Goal: Information Seeking & Learning: Learn about a topic

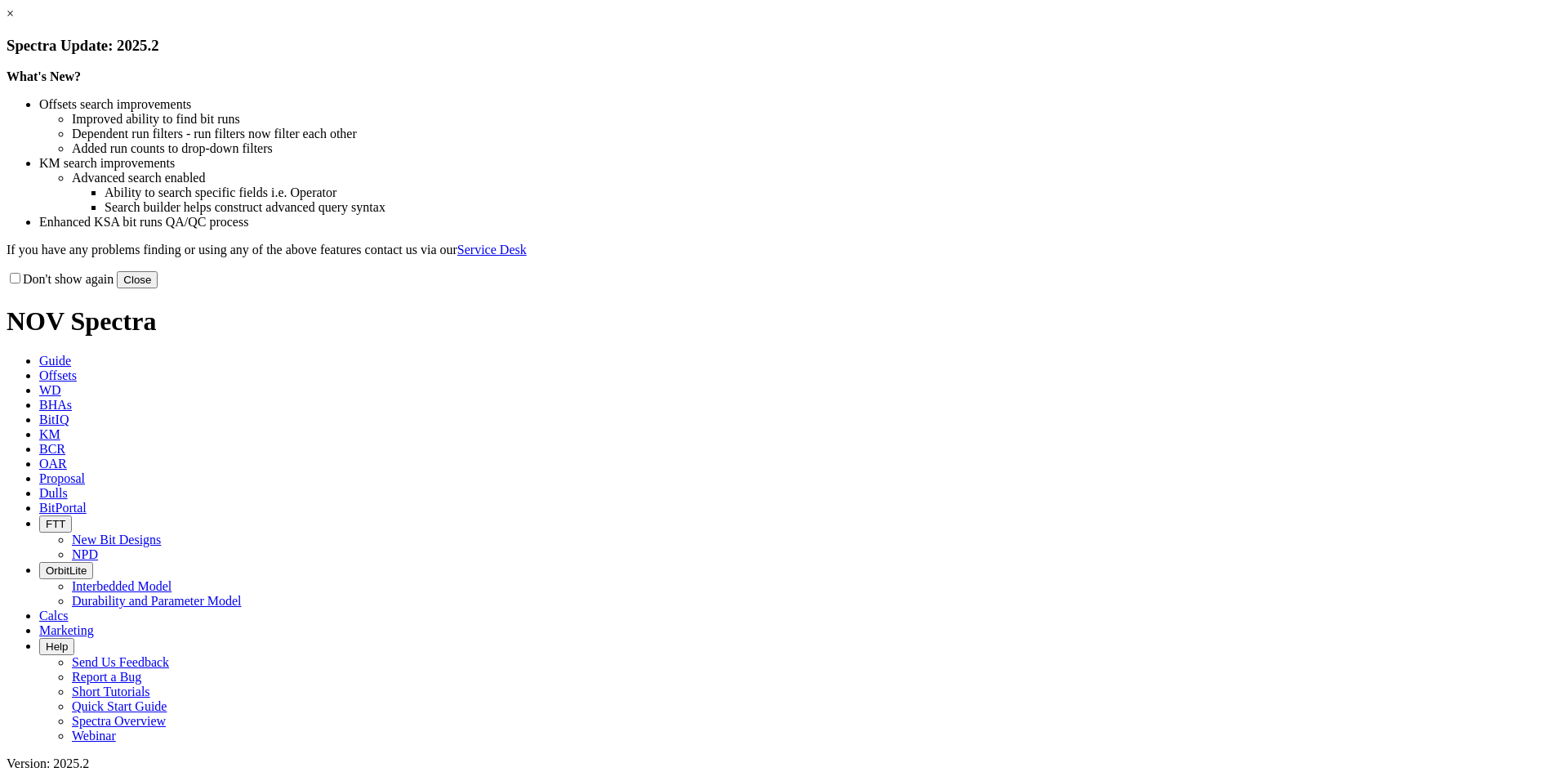
drag, startPoint x: 1143, startPoint y: 129, endPoint x: 747, endPoint y: 80, distance: 399.0
click at [14, 21] on link "×" at bounding box center [10, 13] width 7 height 14
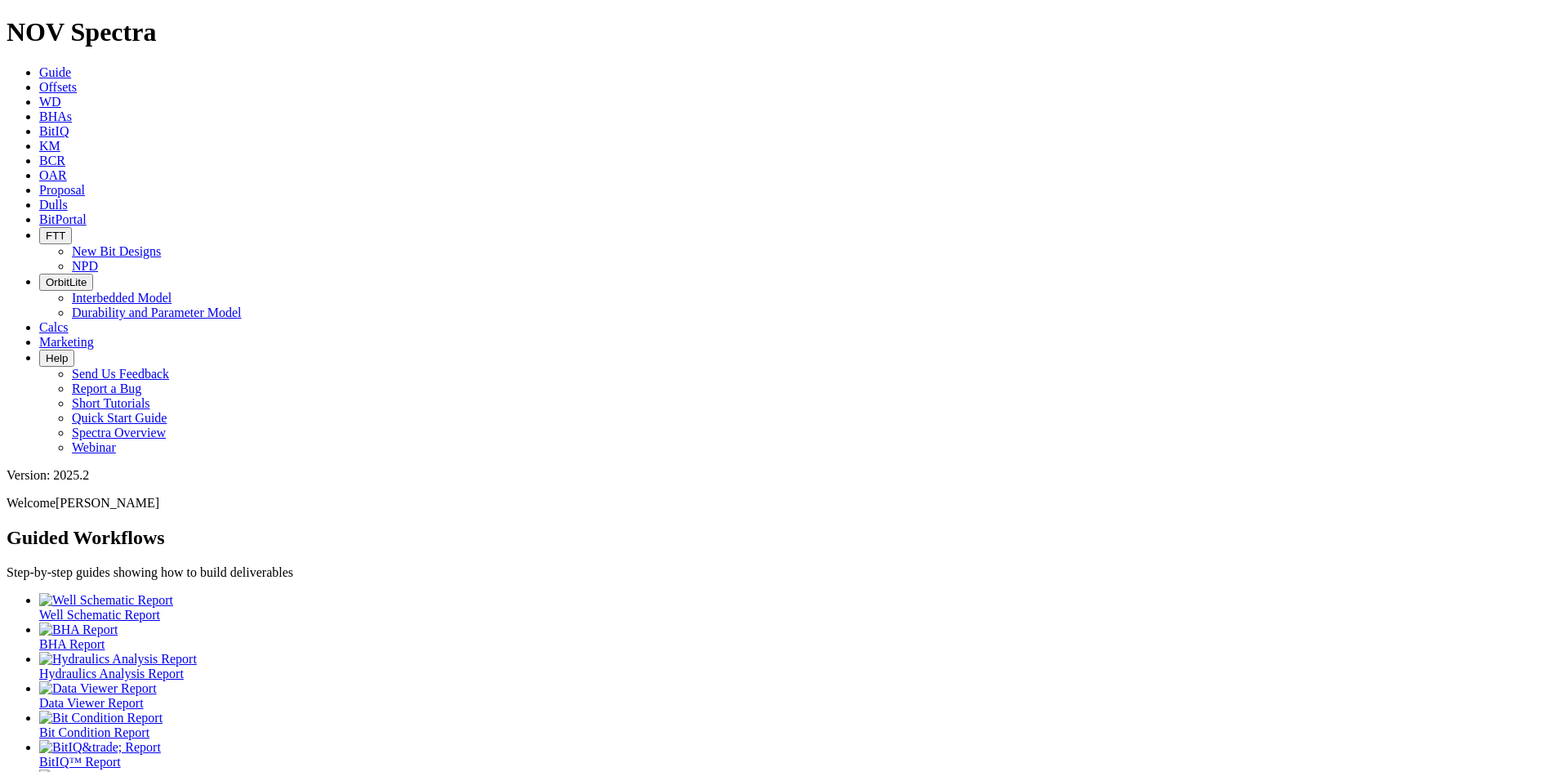
click at [77, 80] on span "Offsets" at bounding box center [58, 86] width 38 height 14
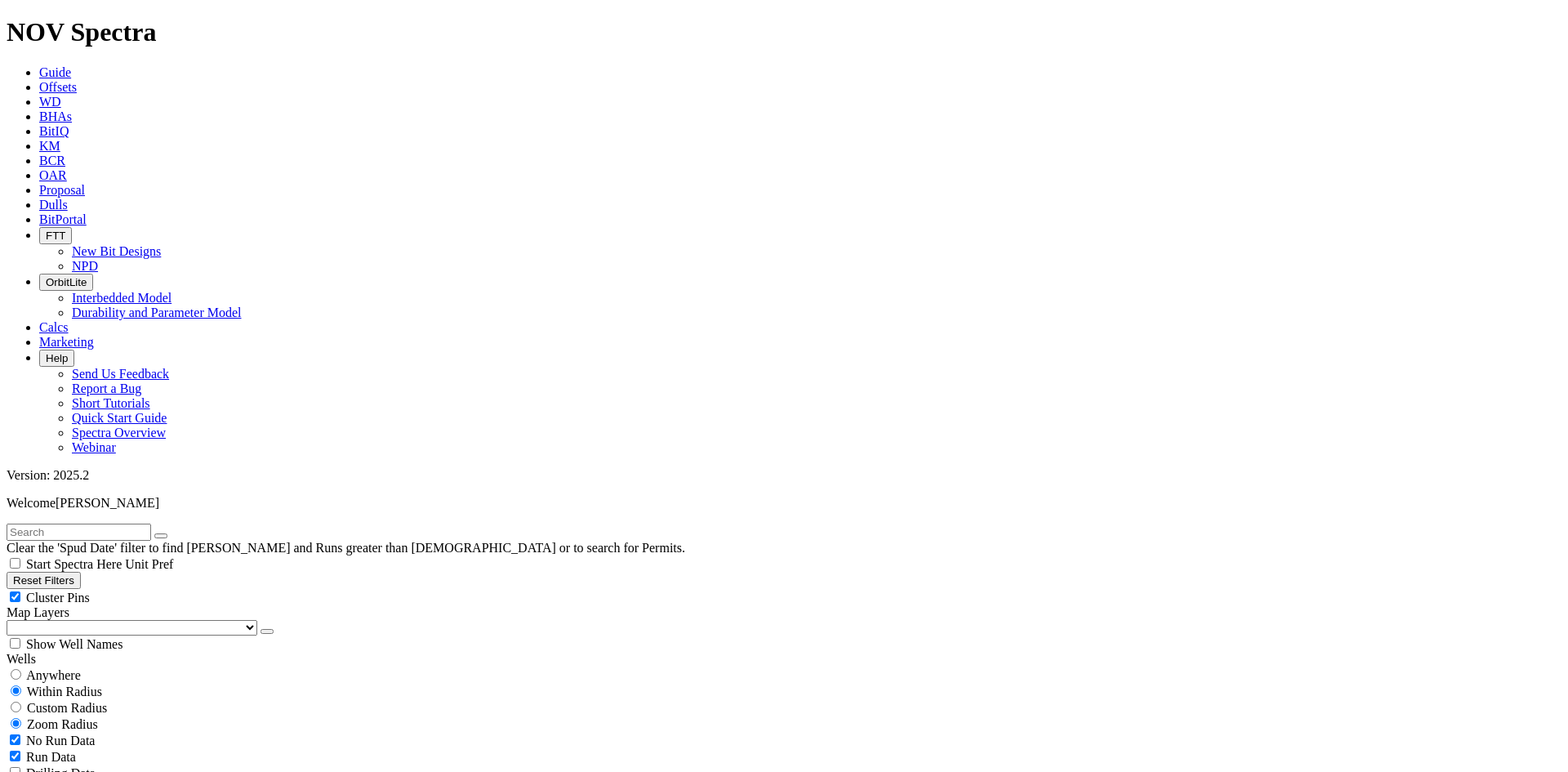
scroll to position [653, 0]
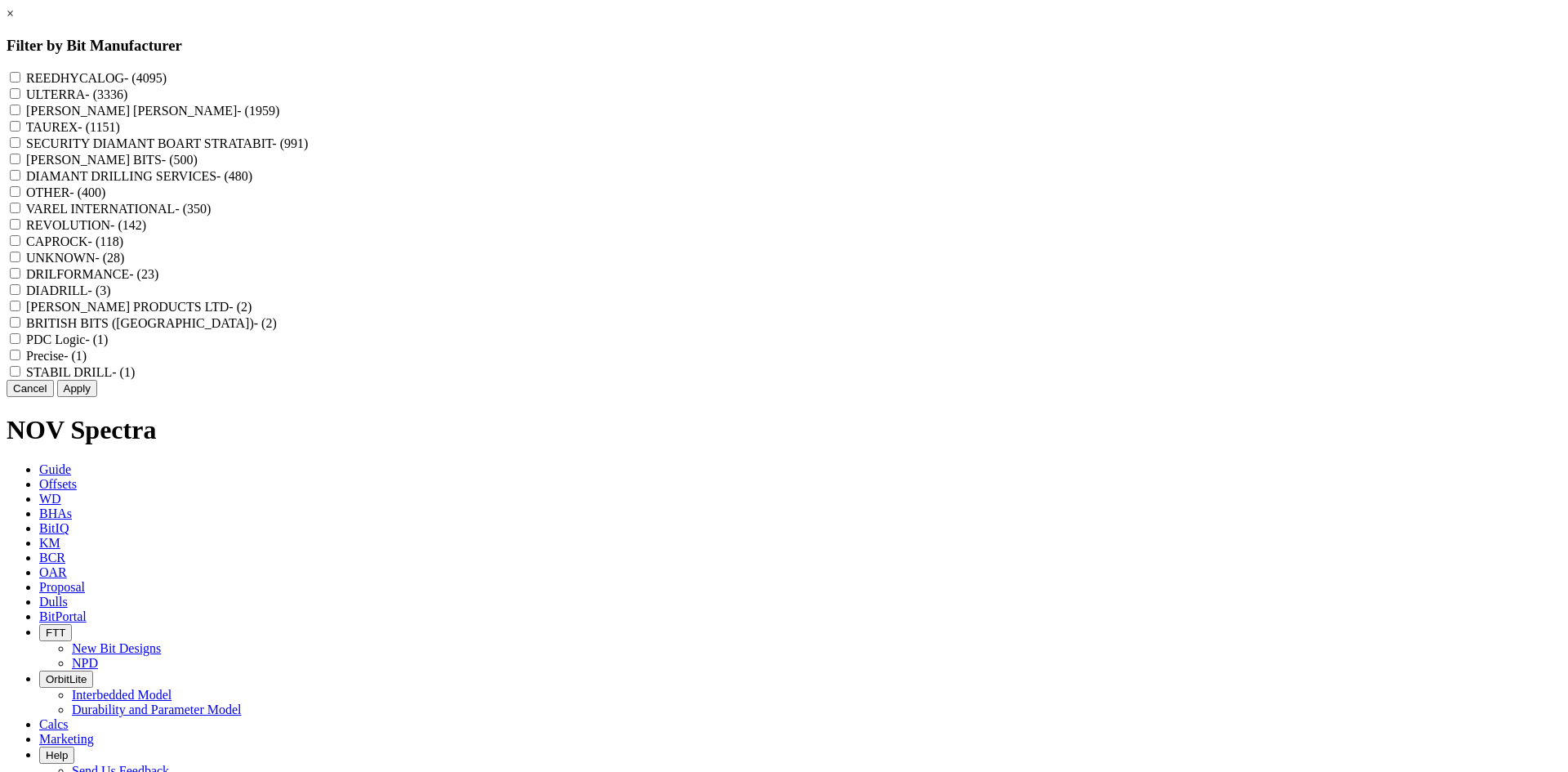
click at [167, 84] on label "REEDHYCALOG - (4095)" at bounding box center [96, 77] width 140 height 14
click at [21, 82] on input "REEDHYCALOG - (4095)" at bounding box center [15, 77] width 11 height 11
checkbox input "true"
click at [97, 396] on button "Apply" at bounding box center [77, 388] width 40 height 17
checkbox input "false"
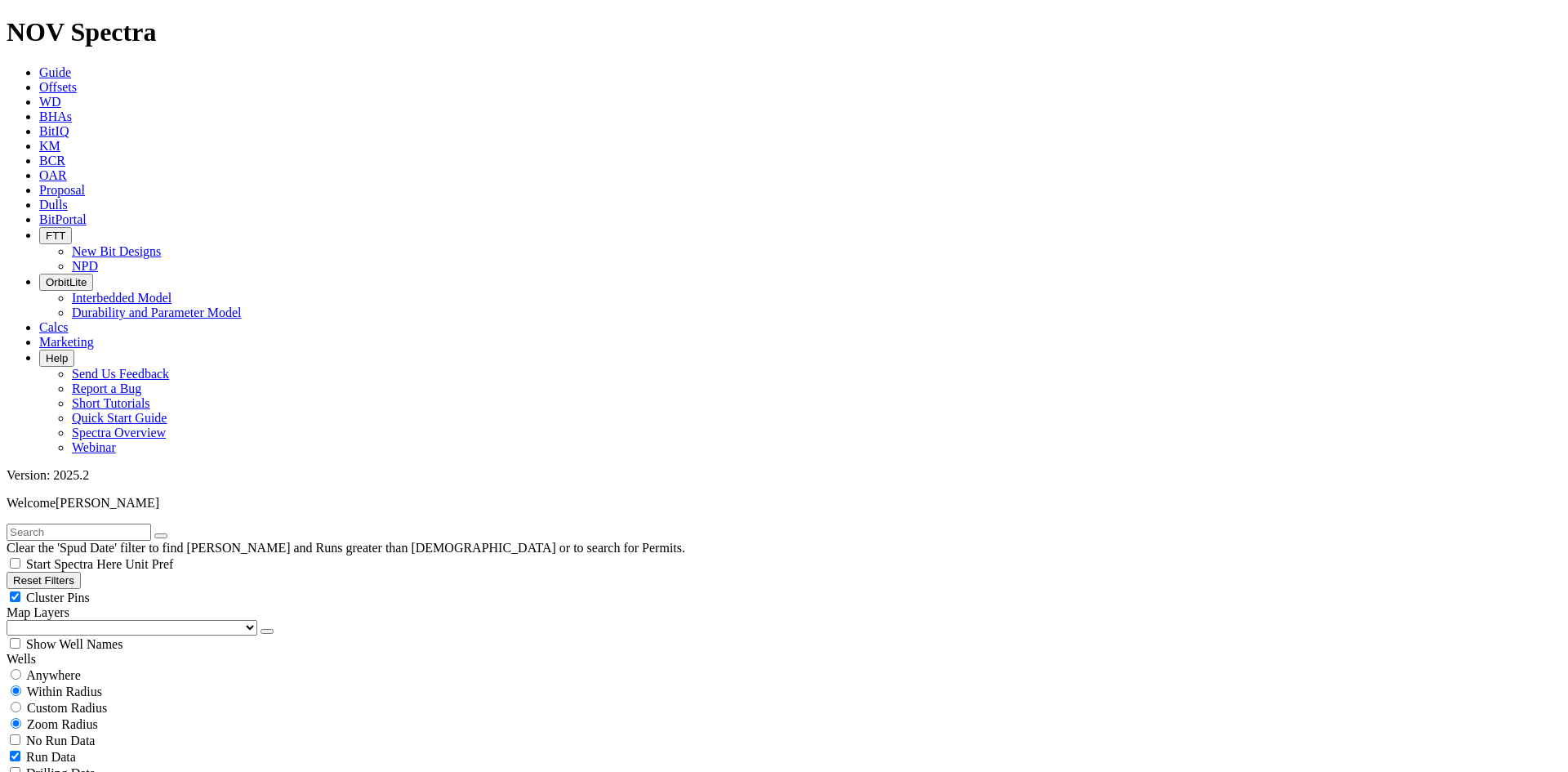
select select "? number:8.5 ?"
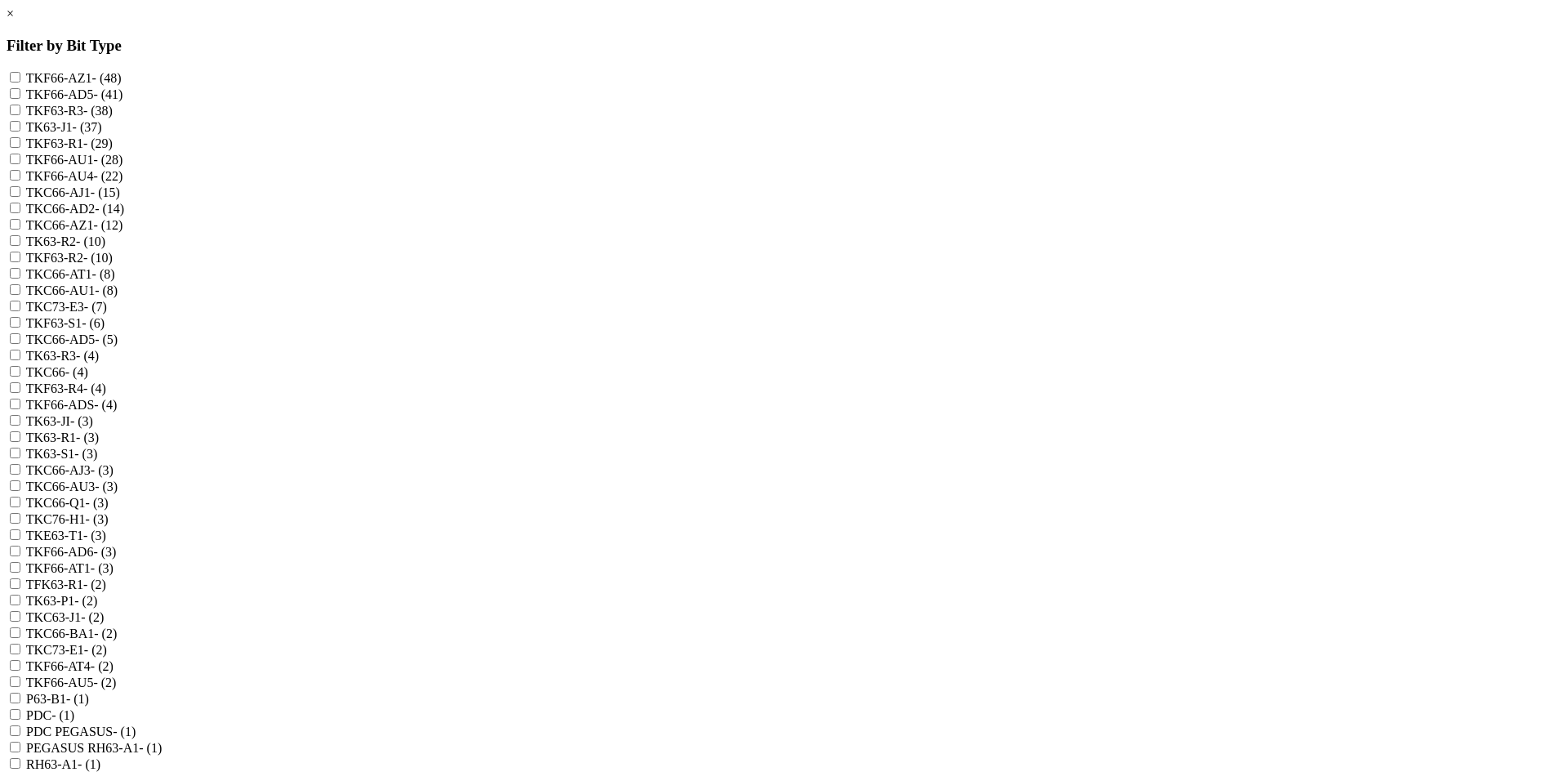
click at [104, 329] on label "TKF63-S1 - (6)" at bounding box center [65, 322] width 79 height 14
click at [21, 328] on input "TKF63-S1 - (6)" at bounding box center [15, 322] width 11 height 11
checkbox input "true"
click at [98, 461] on label "TK63-S1 - (3)" at bounding box center [62, 453] width 72 height 14
click at [21, 458] on input "TK63-S1 - (3)" at bounding box center [15, 453] width 11 height 11
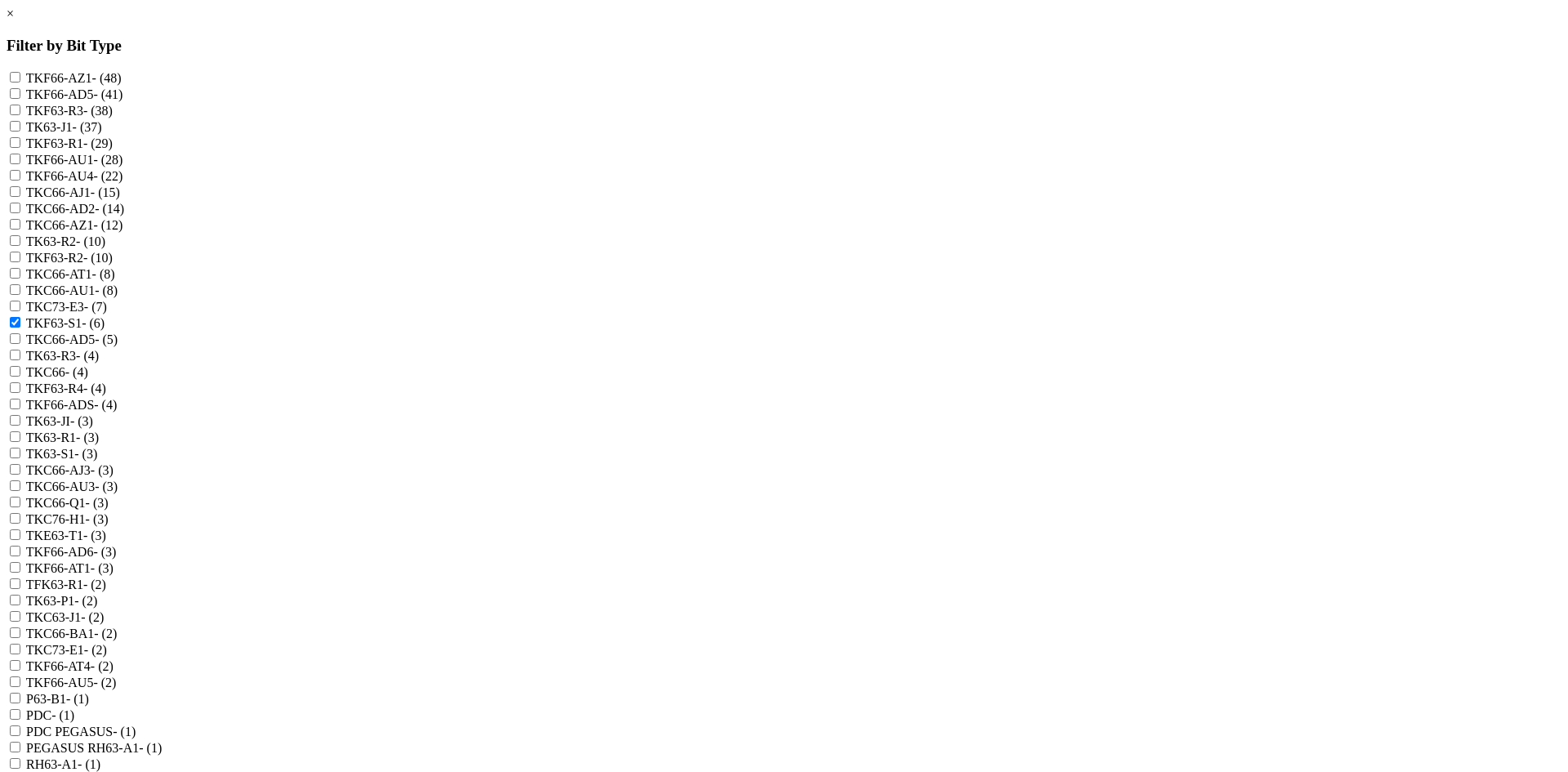
checkbox input "true"
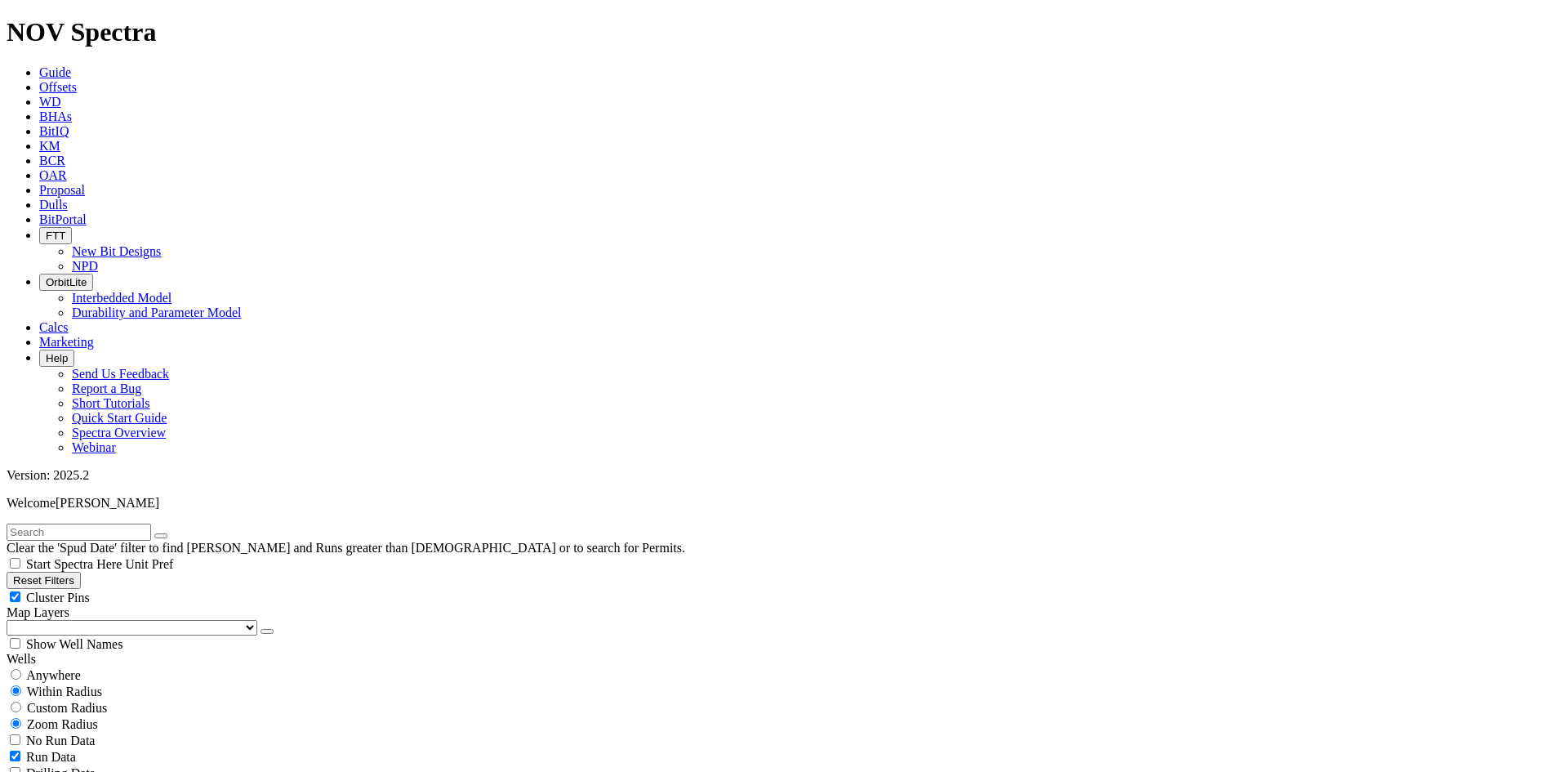
click at [90, 590] on span "Cluster Pins" at bounding box center [58, 596] width 63 height 14
checkbox input "false"
select select
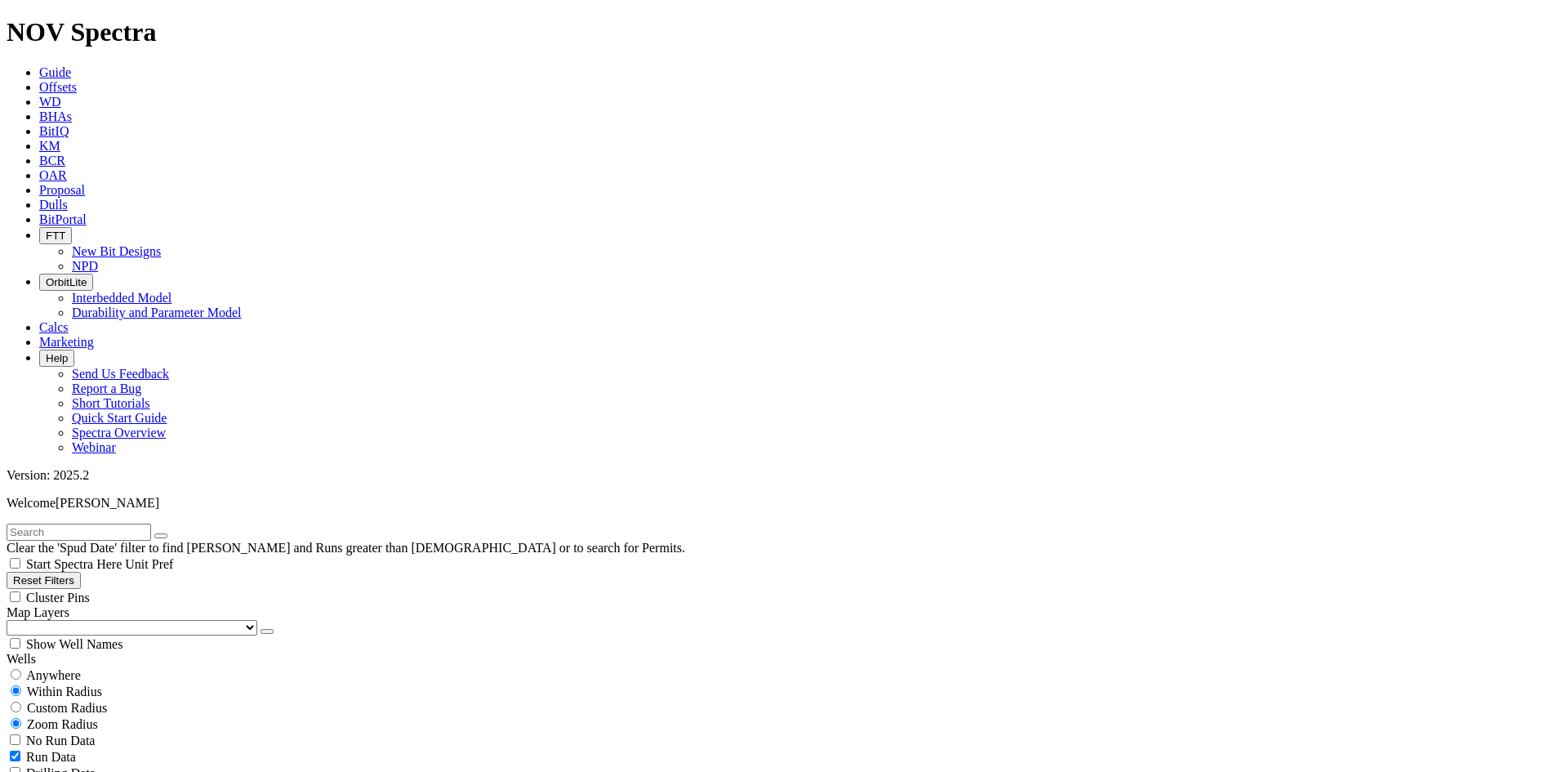
select select
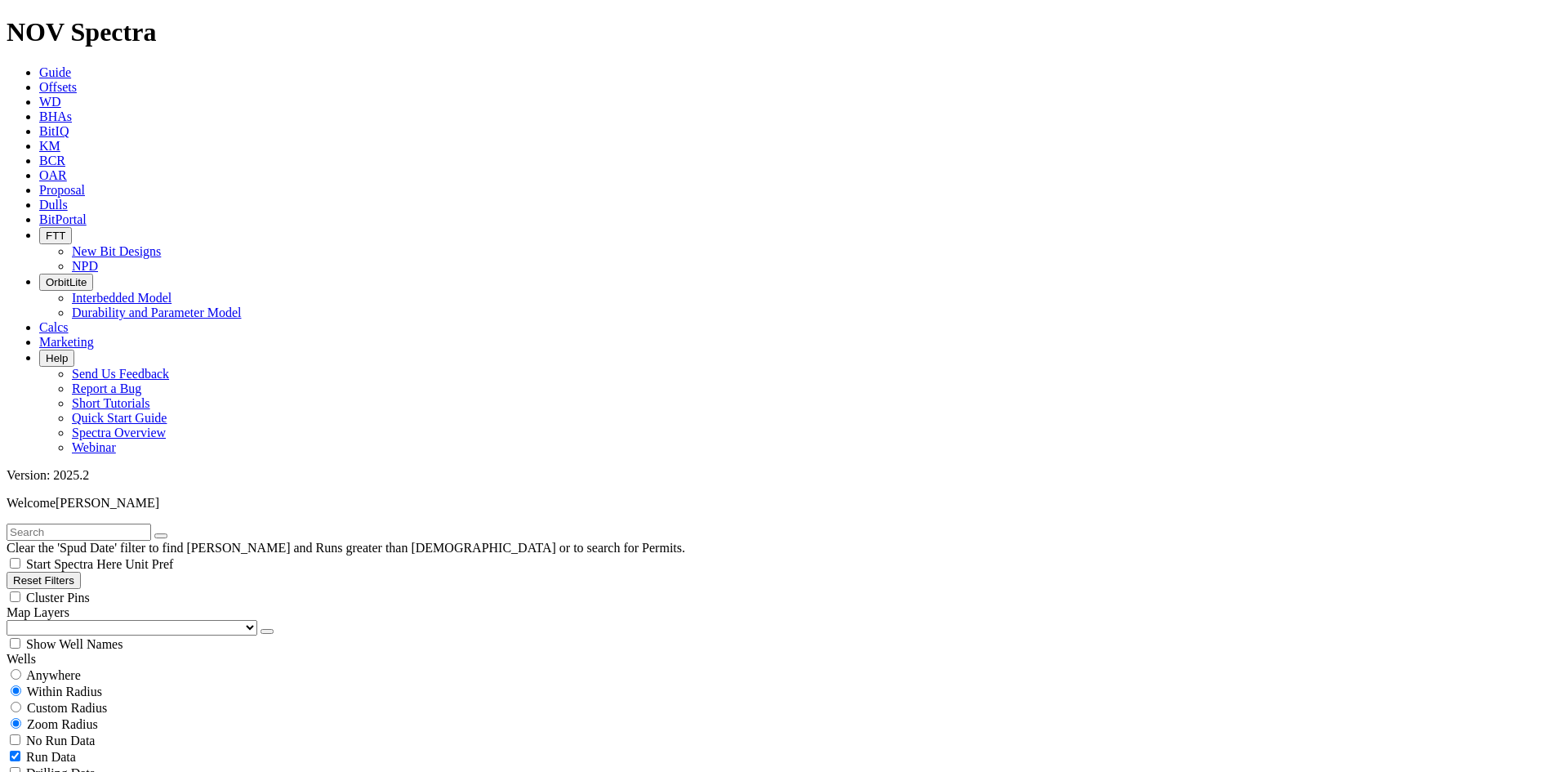
scroll to position [117563, 0]
select select "? number:7.875 ?"
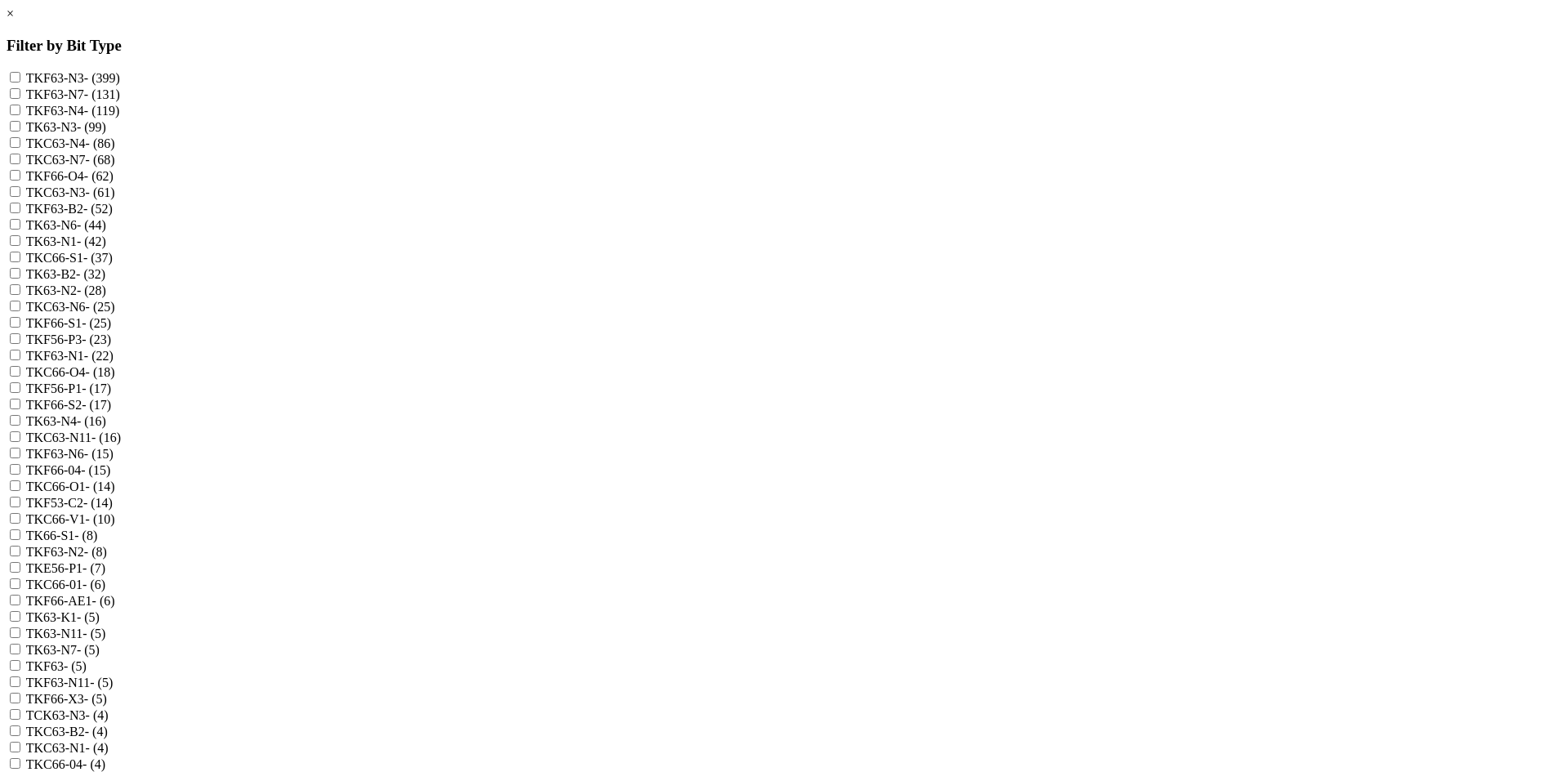
click at [113, 264] on label "TKC66-S1 - (37)" at bounding box center [70, 257] width 87 height 14
click at [21, 262] on input "TKC66-S1 - (37)" at bounding box center [15, 257] width 11 height 11
click at [113, 264] on label "TKC66-S1 - (37)" at bounding box center [70, 257] width 87 height 14
click at [21, 262] on input "TKC66-S1 - (37)" at bounding box center [15, 257] width 11 height 11
checkbox input "false"
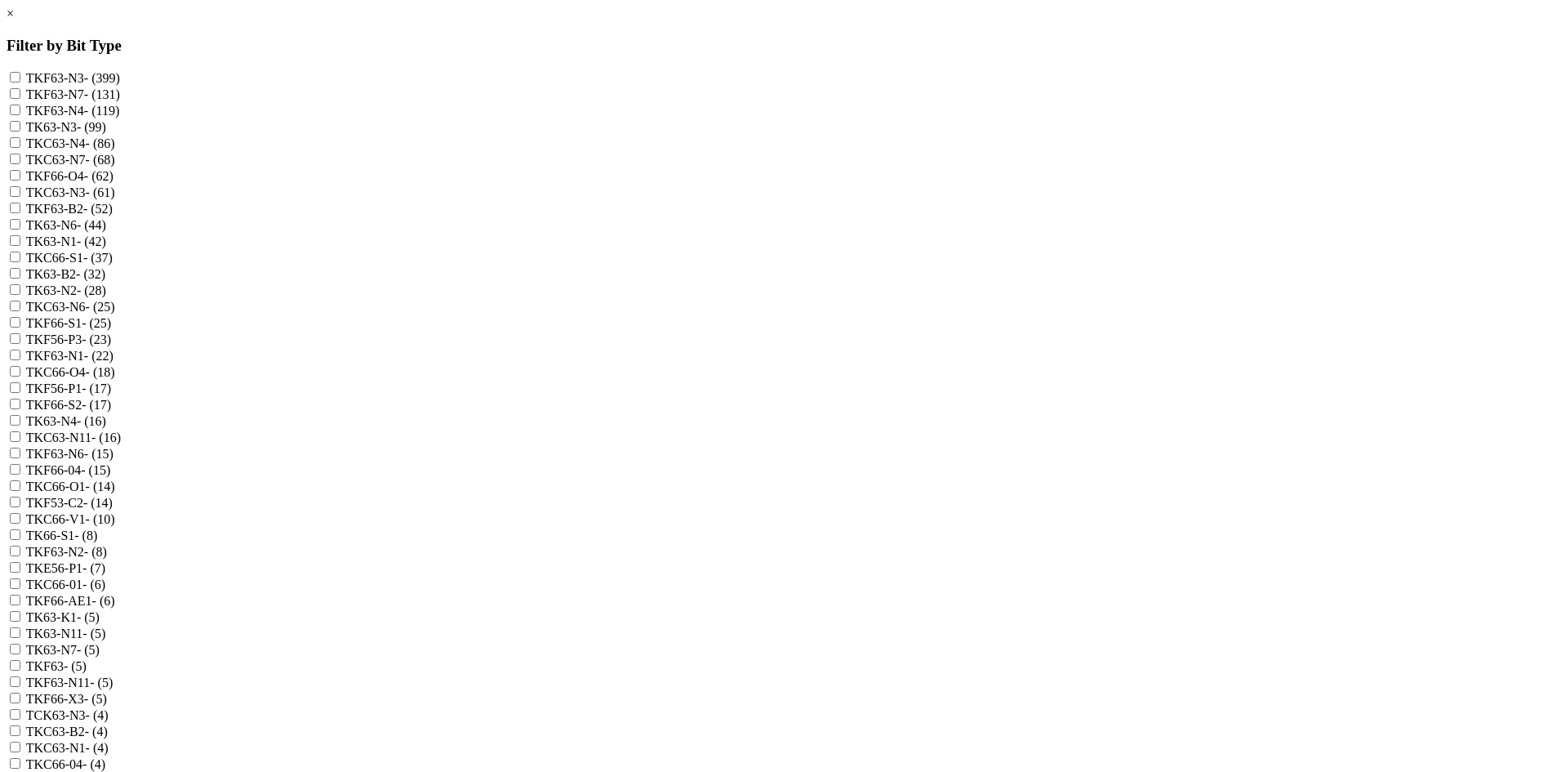
scroll to position [1062, 0]
